Goal: Task Accomplishment & Management: Use online tool/utility

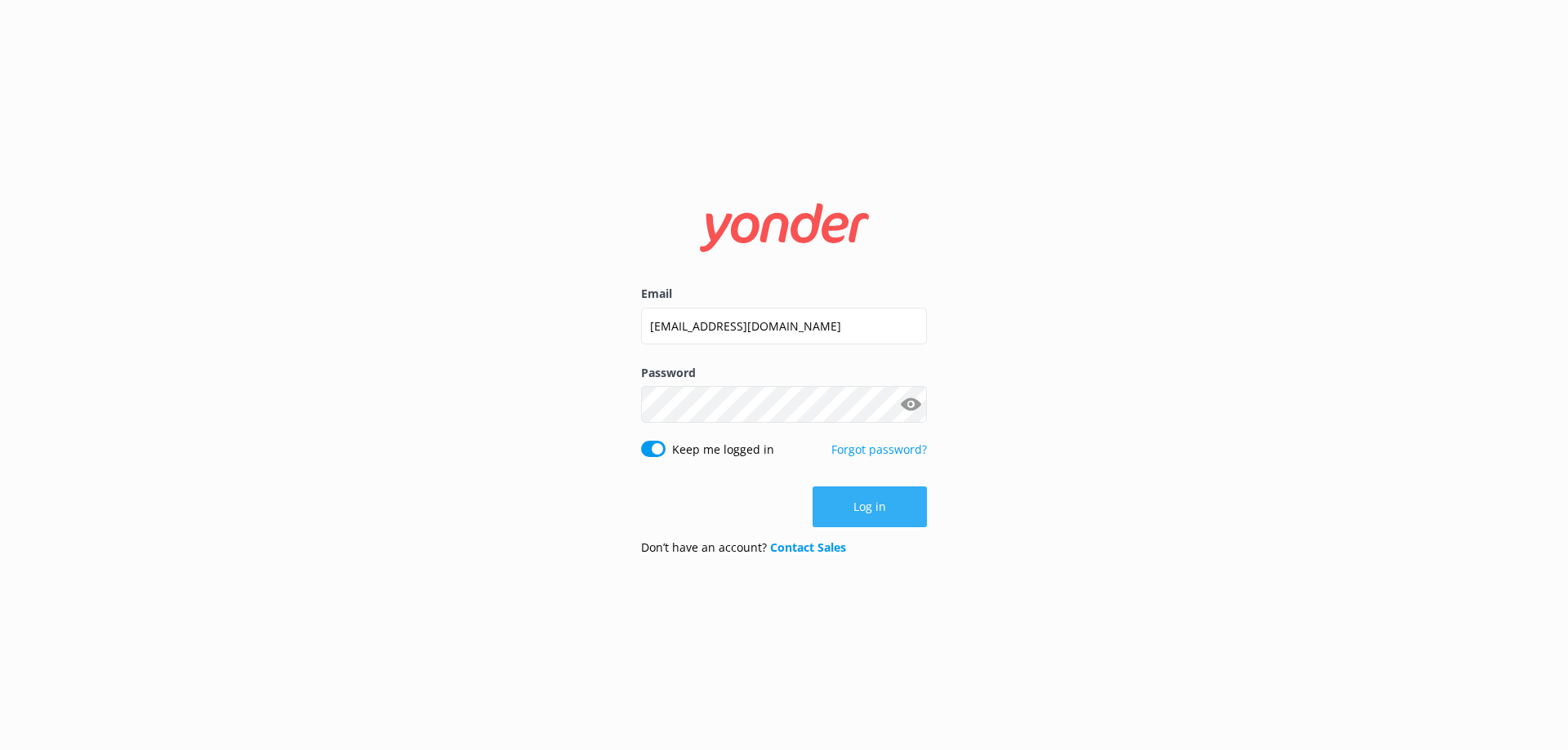
click at [861, 508] on button "Log in" at bounding box center [870, 507] width 115 height 41
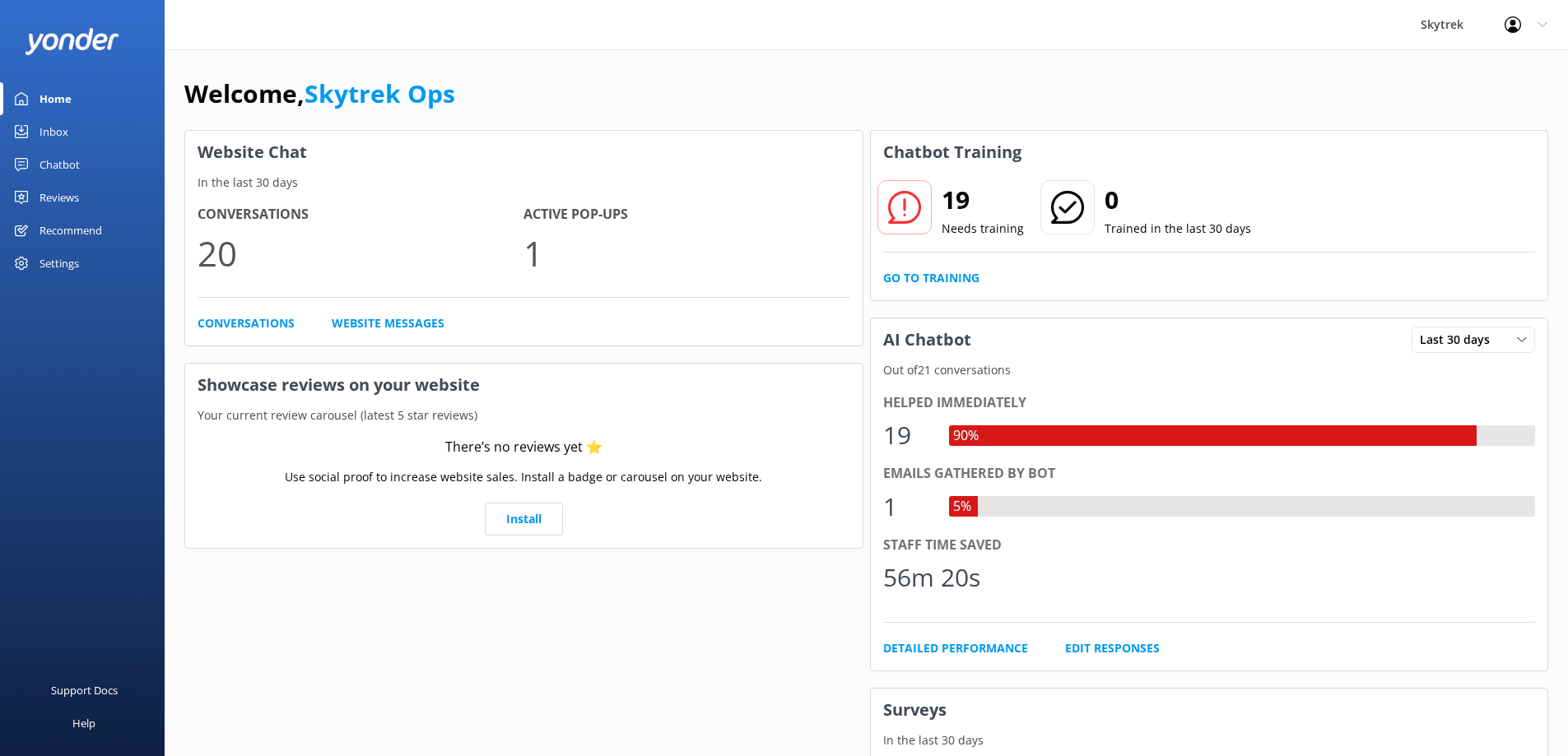
click at [61, 131] on div "Inbox" at bounding box center [53, 132] width 29 height 33
